Goal: Check status

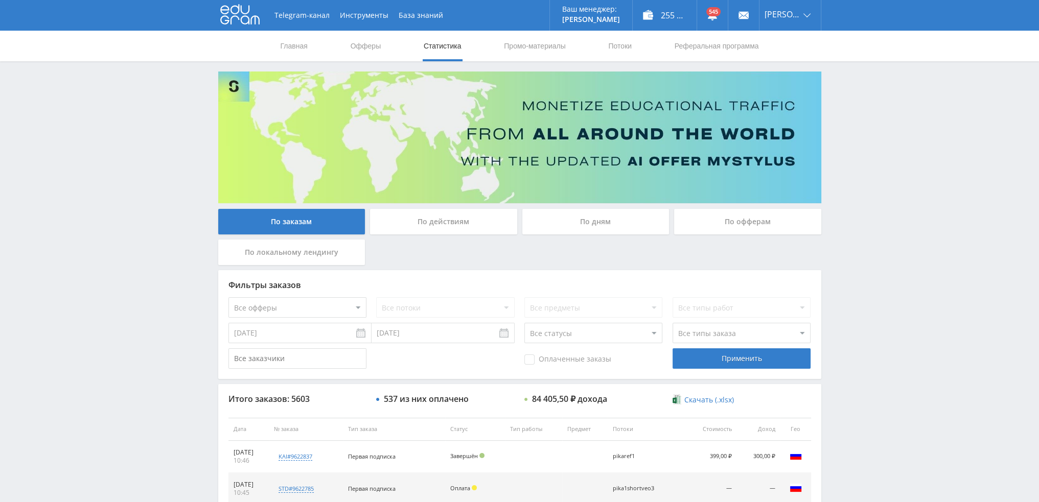
click at [576, 222] on div "По дням" at bounding box center [595, 222] width 147 height 26
click at [0, 0] on input "По дням" at bounding box center [0, 0] width 0 height 0
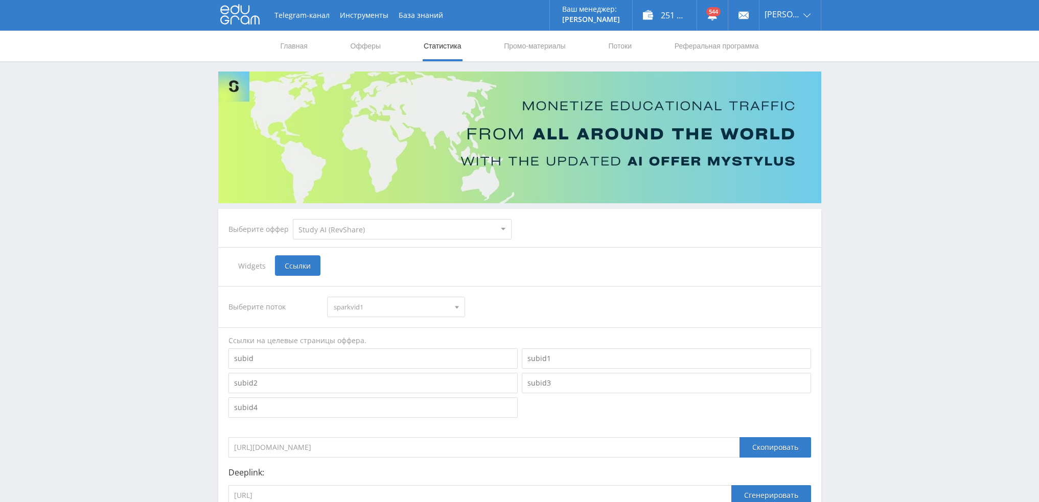
select select "376"
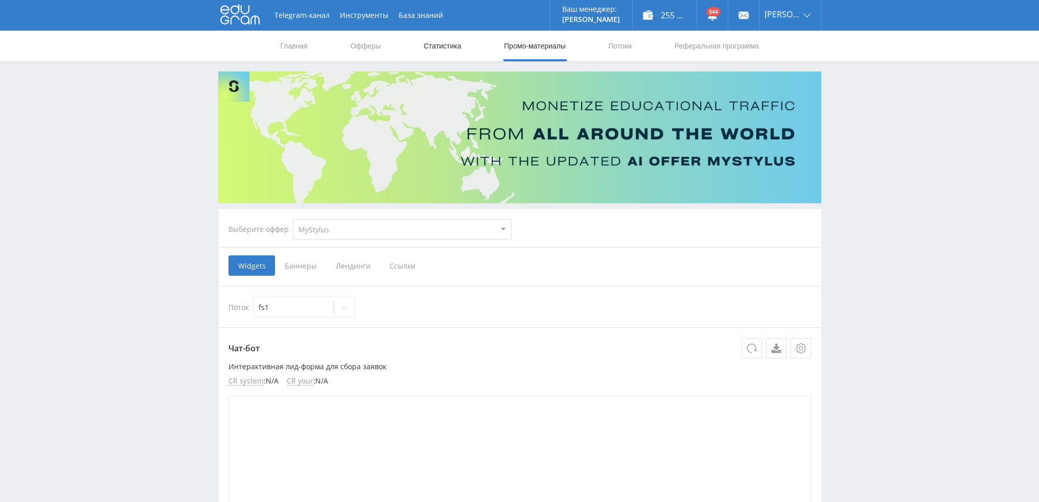
click at [438, 49] on link "Статистика" at bounding box center [443, 46] width 40 height 31
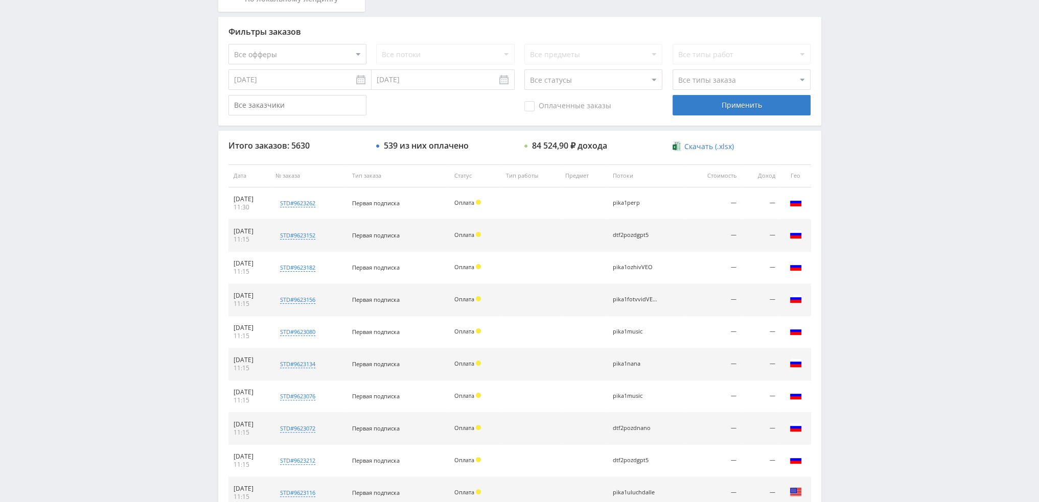
scroll to position [354, 0]
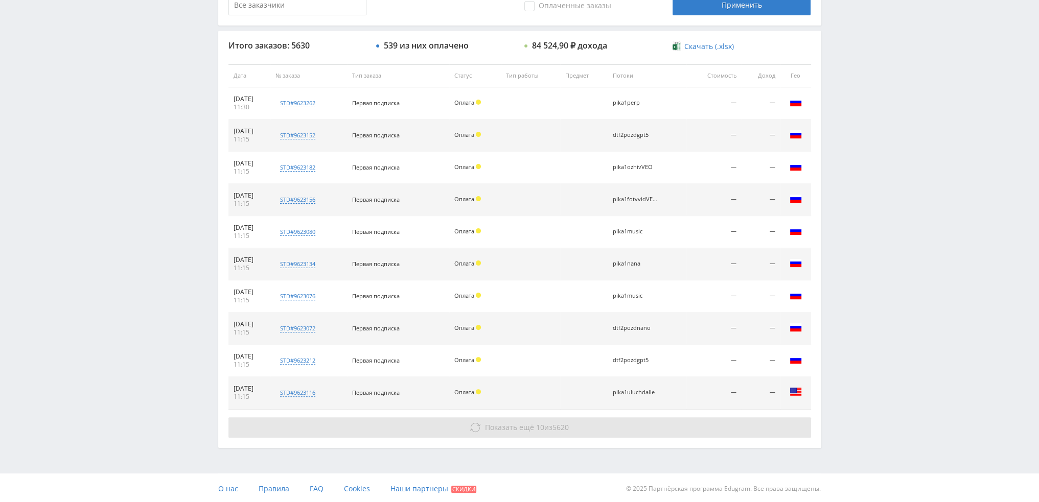
click at [514, 424] on span "Показать ещё" at bounding box center [509, 428] width 49 height 10
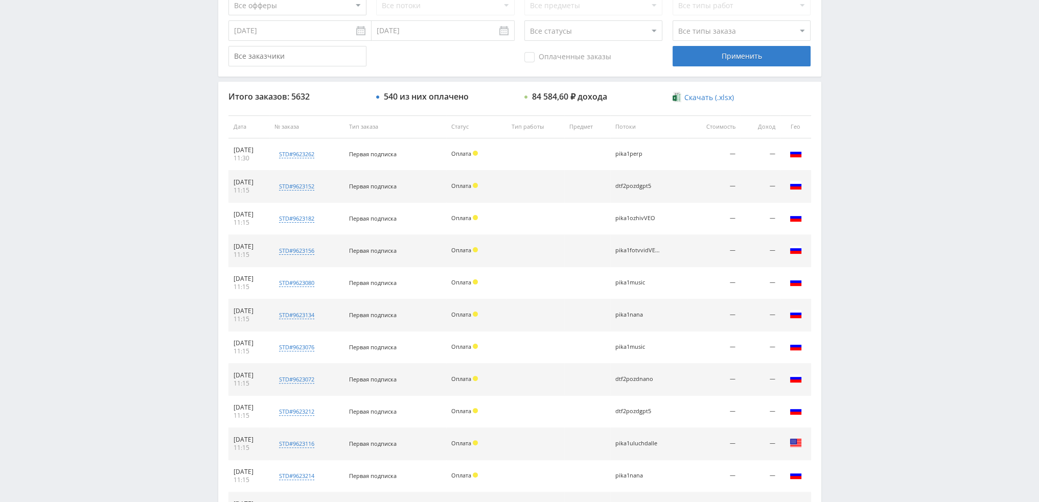
scroll to position [98, 0]
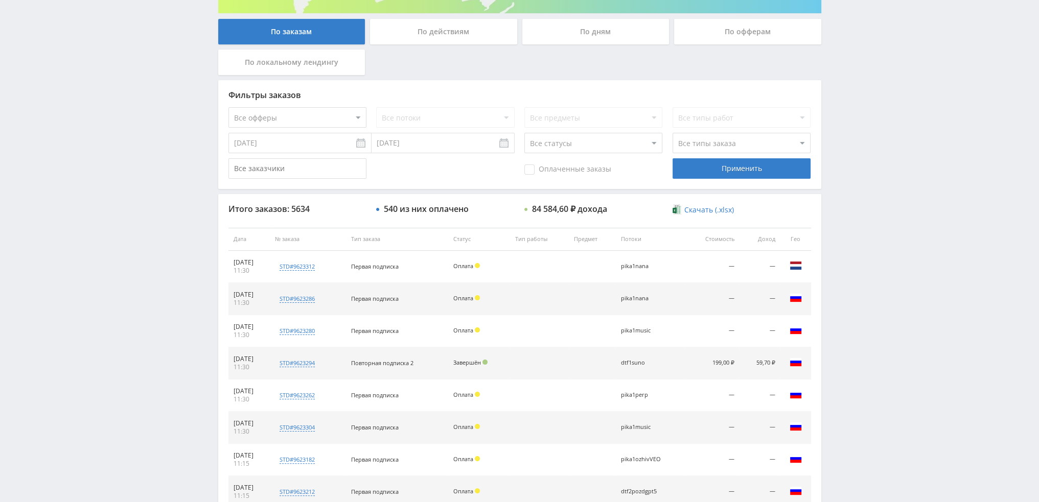
scroll to position [307, 0]
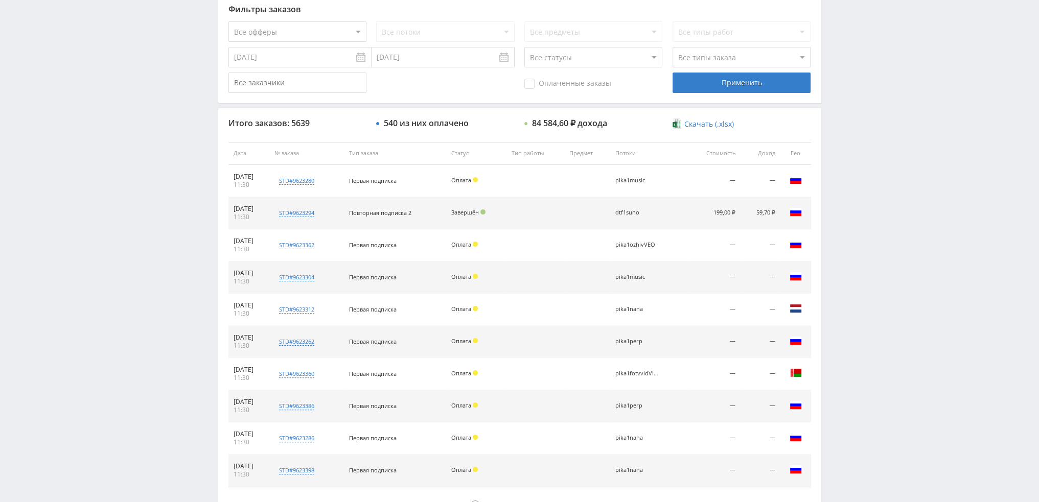
scroll to position [354, 0]
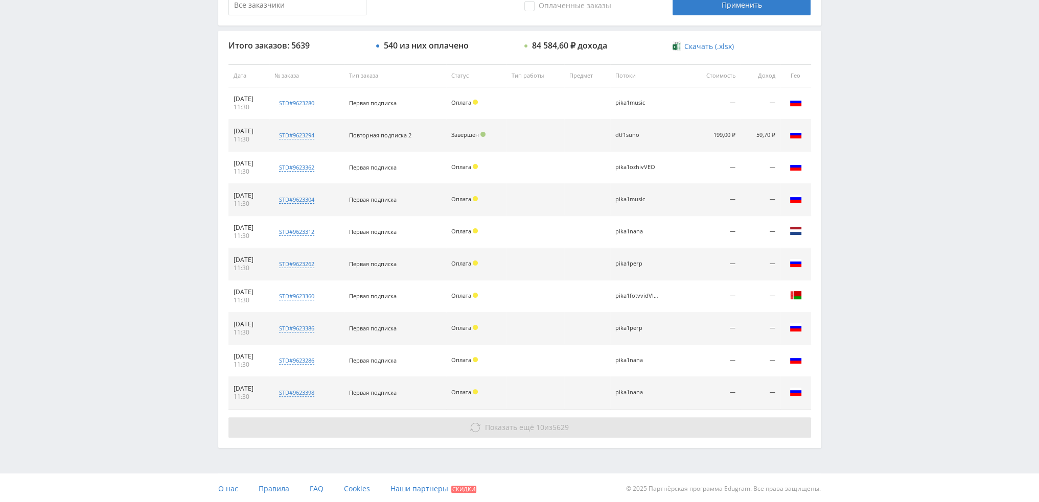
click at [506, 430] on span "Показать ещё" at bounding box center [509, 428] width 49 height 10
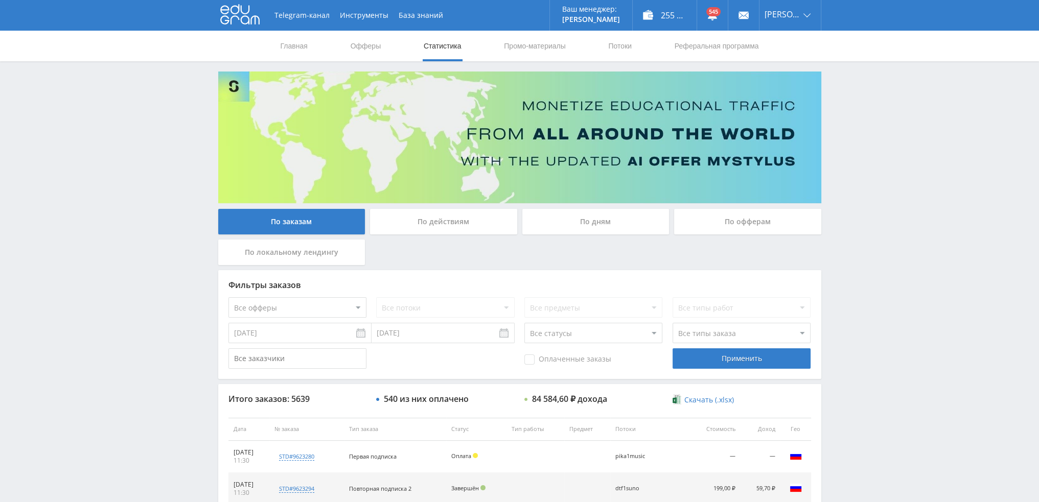
scroll to position [0, 0]
click at [597, 216] on div "По дням" at bounding box center [595, 222] width 147 height 26
click at [0, 0] on input "По дням" at bounding box center [0, 0] width 0 height 0
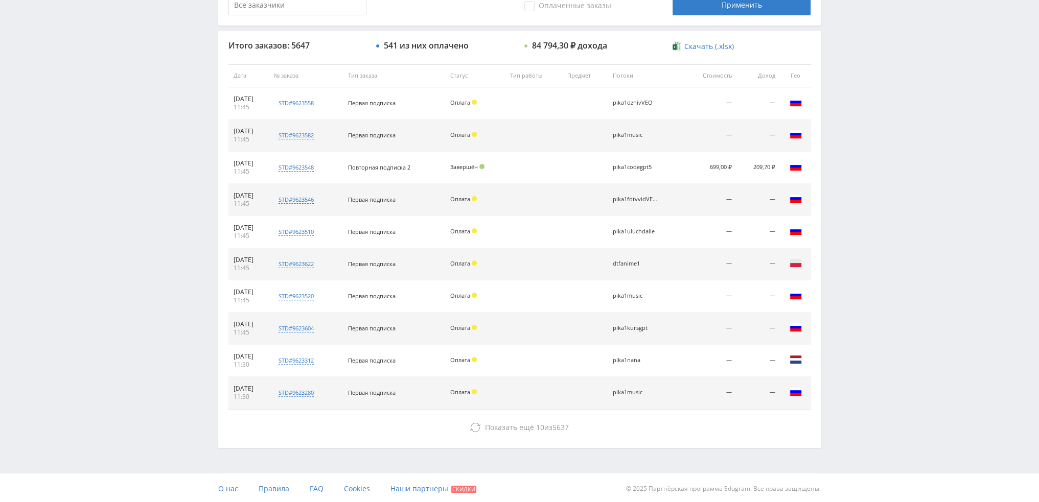
scroll to position [354, 0]
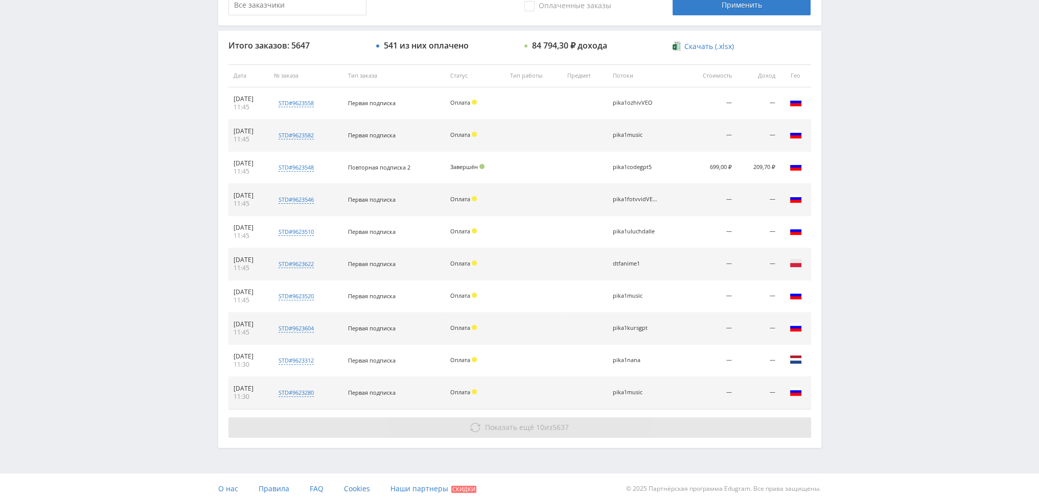
click at [601, 426] on button "Показать ещё 10 из 5637" at bounding box center [519, 427] width 583 height 20
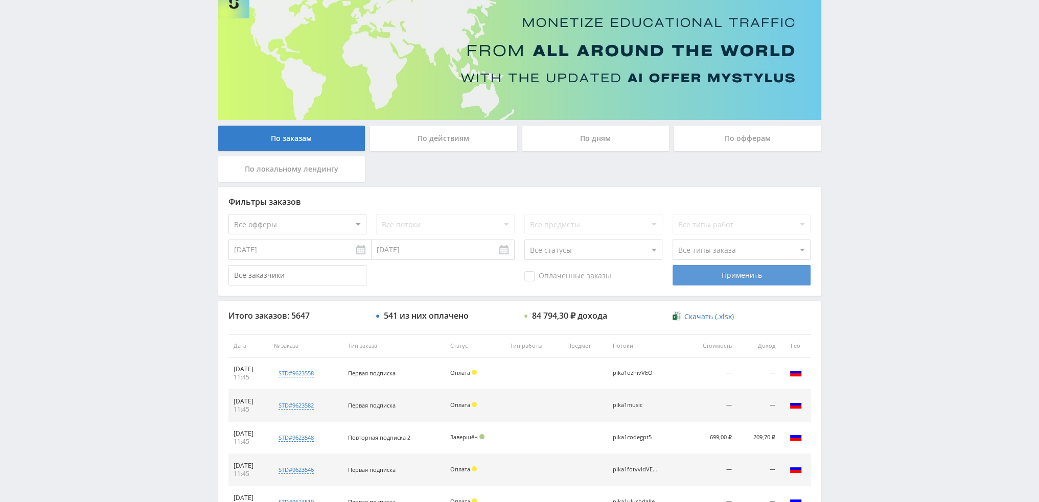
scroll to position [81, 0]
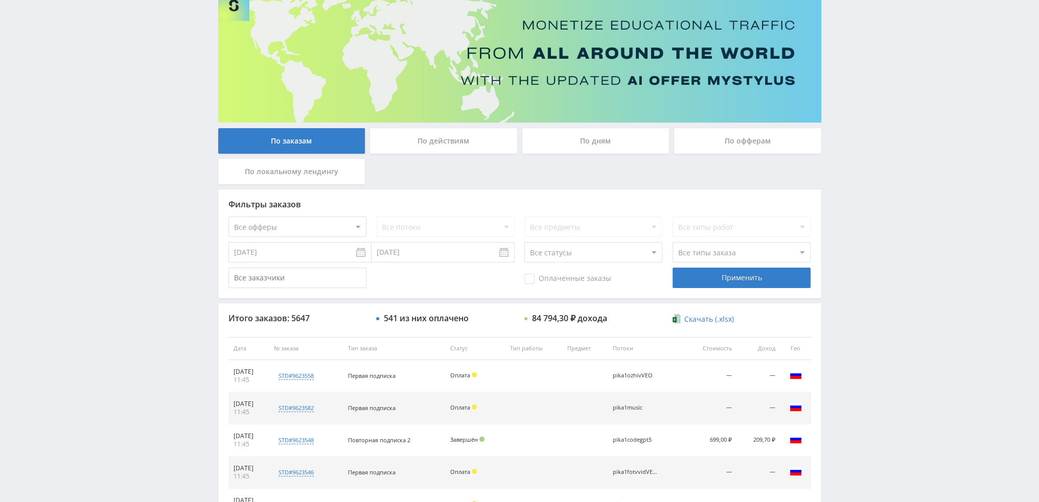
click at [602, 145] on div "По дням" at bounding box center [595, 141] width 147 height 26
click at [0, 0] on input "По дням" at bounding box center [0, 0] width 0 height 0
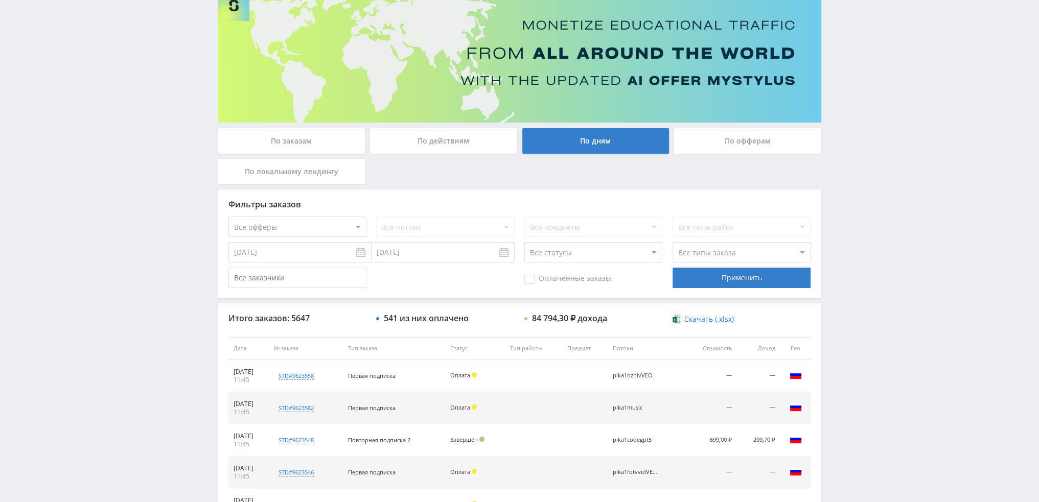
scroll to position [0, 0]
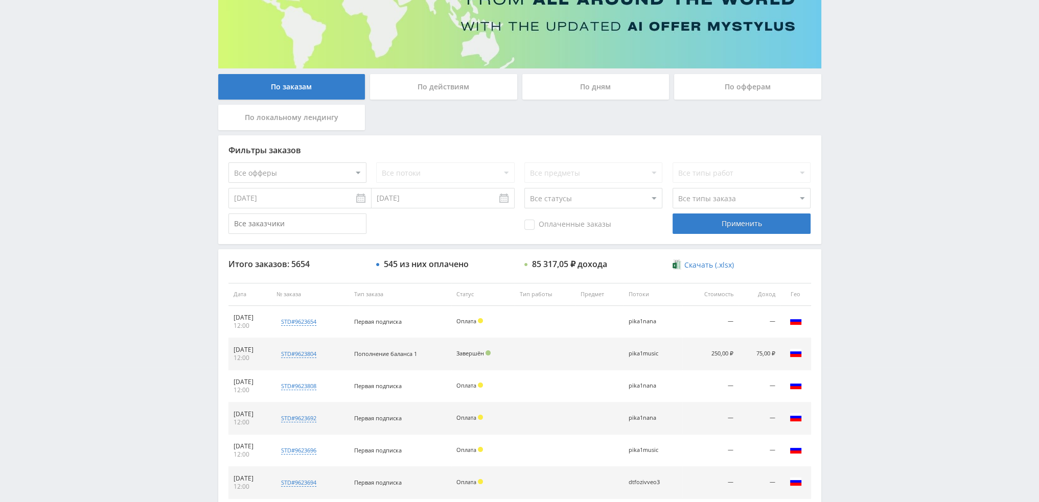
scroll to position [98, 0]
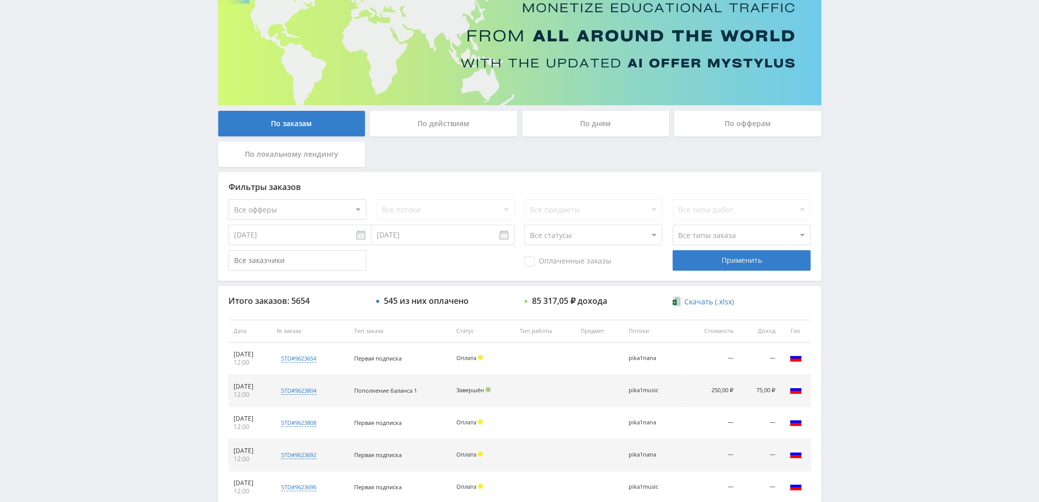
click at [584, 128] on div "По дням" at bounding box center [595, 124] width 147 height 26
click at [0, 0] on input "По дням" at bounding box center [0, 0] width 0 height 0
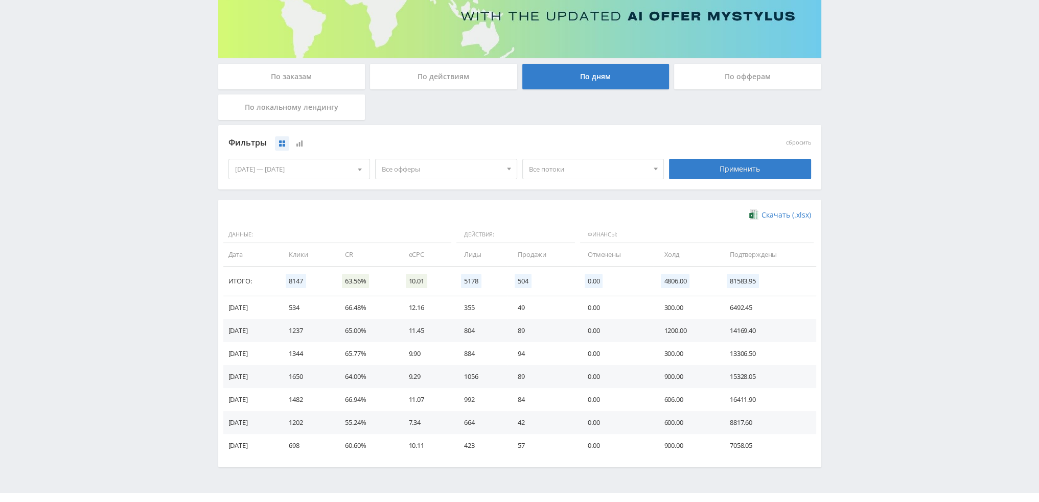
scroll to position [166, 0]
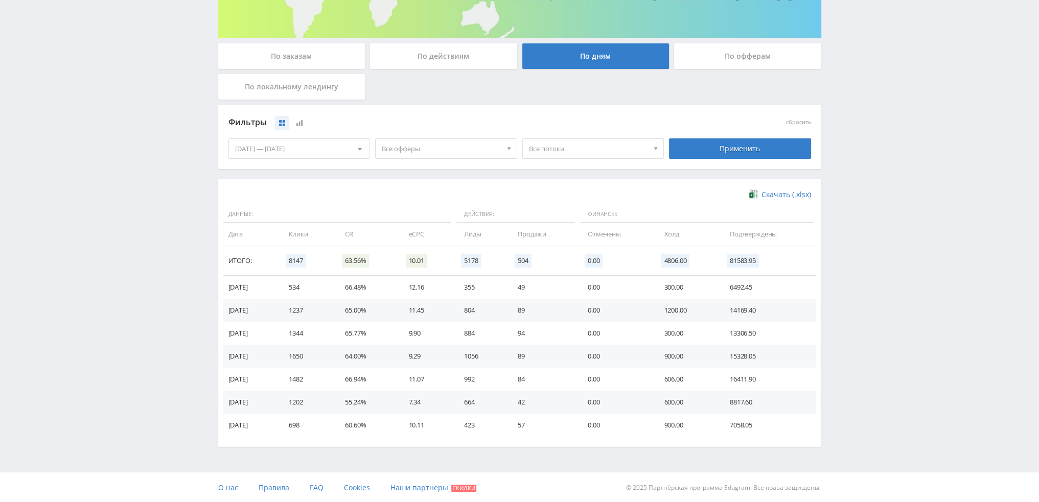
click at [468, 149] on span "Все офферы" at bounding box center [442, 148] width 120 height 19
click at [409, 259] on button "Study AI (RevShare)" at bounding box center [446, 255] width 141 height 14
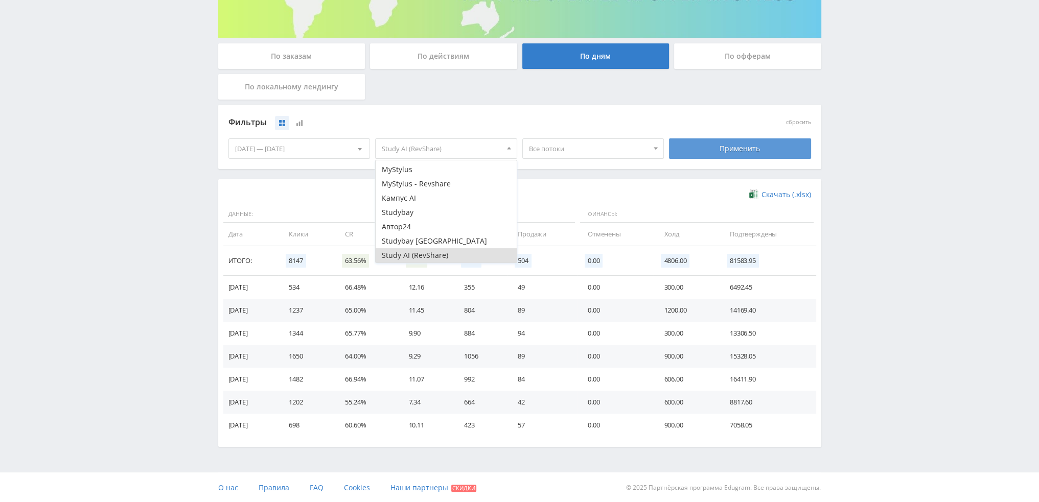
click at [718, 150] on div "Применить" at bounding box center [740, 148] width 142 height 20
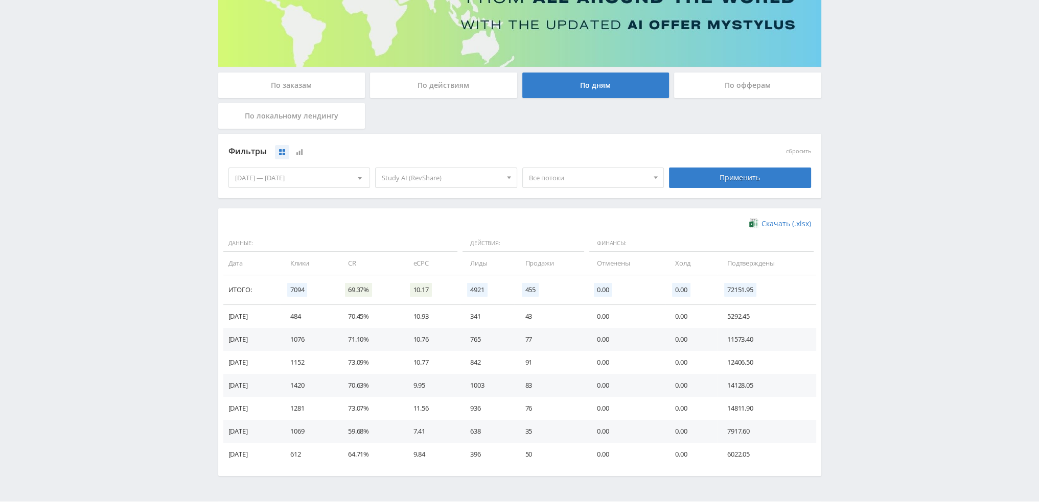
scroll to position [166, 0]
